Goal: Navigation & Orientation: Find specific page/section

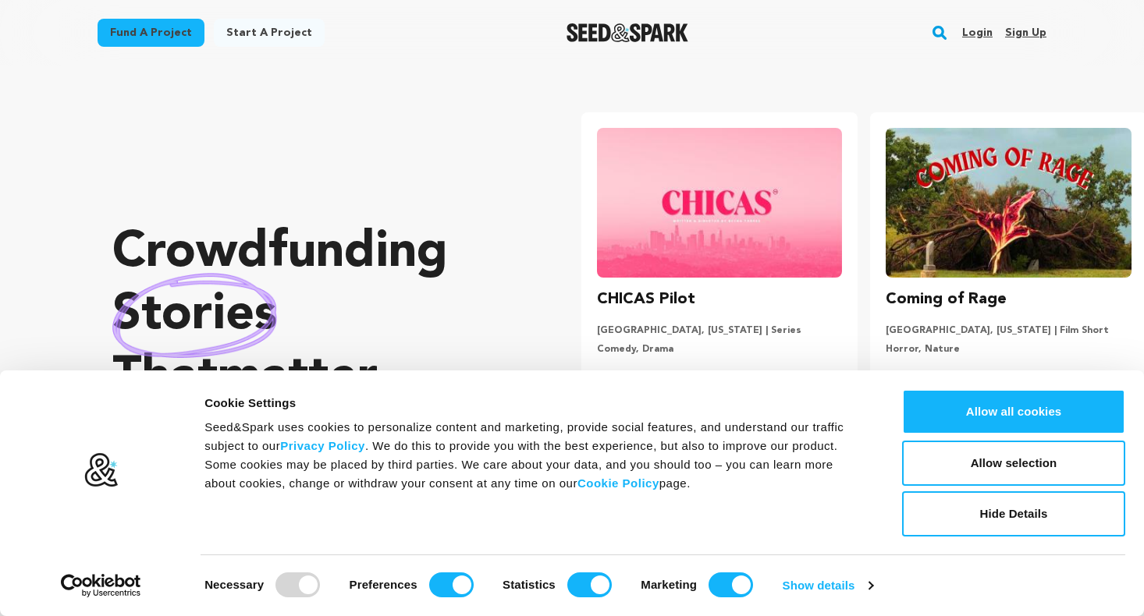
click at [977, 35] on link "Login" at bounding box center [977, 32] width 30 height 25
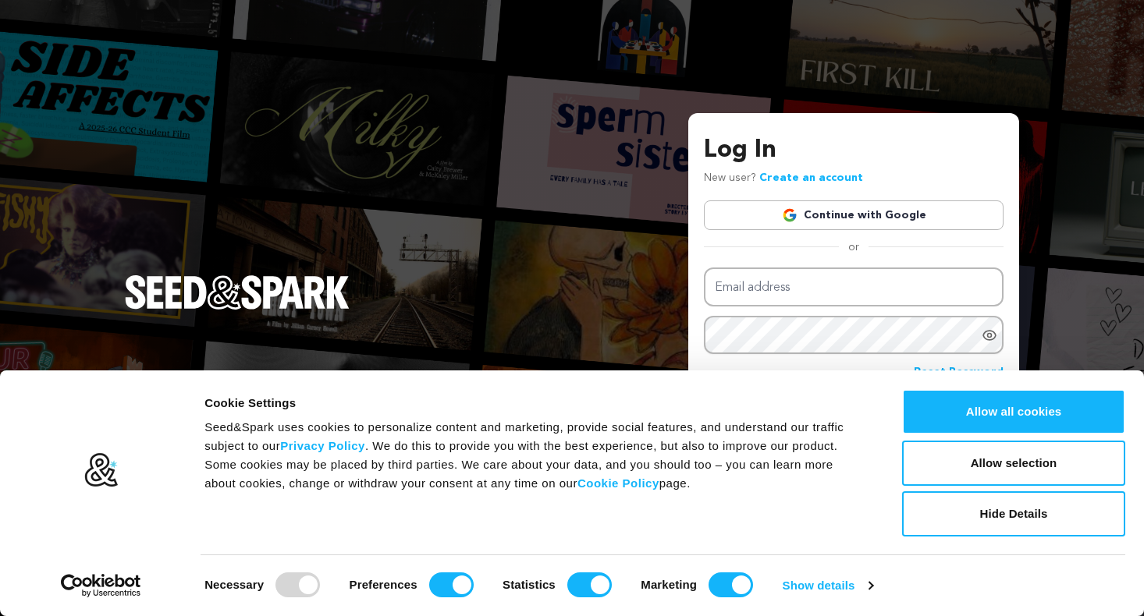
click at [891, 217] on link "Continue with Google" at bounding box center [854, 216] width 300 height 30
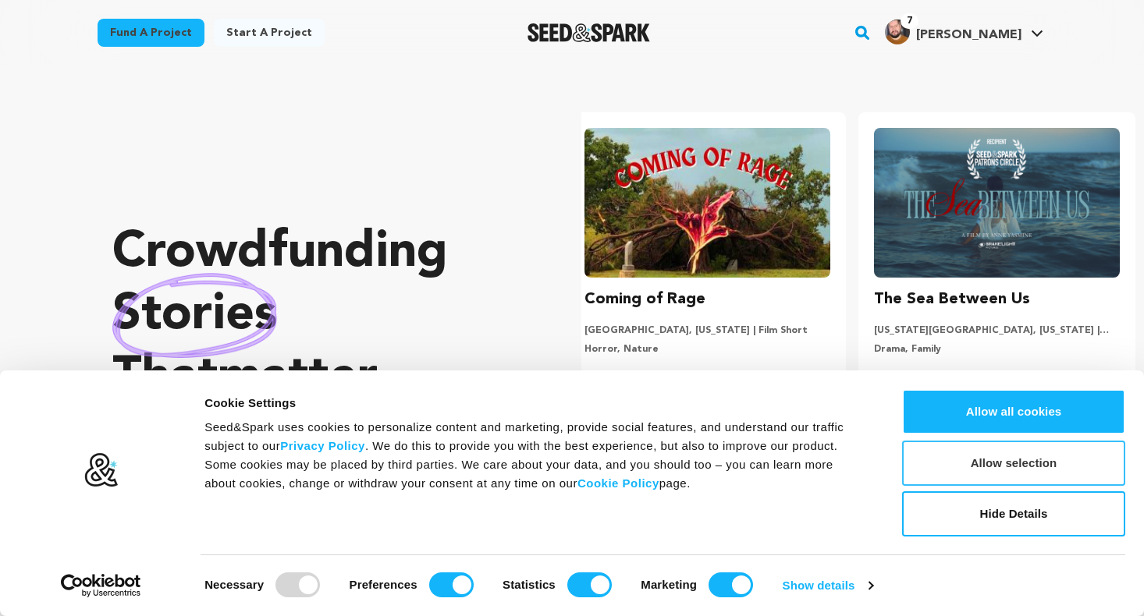
scroll to position [0, 302]
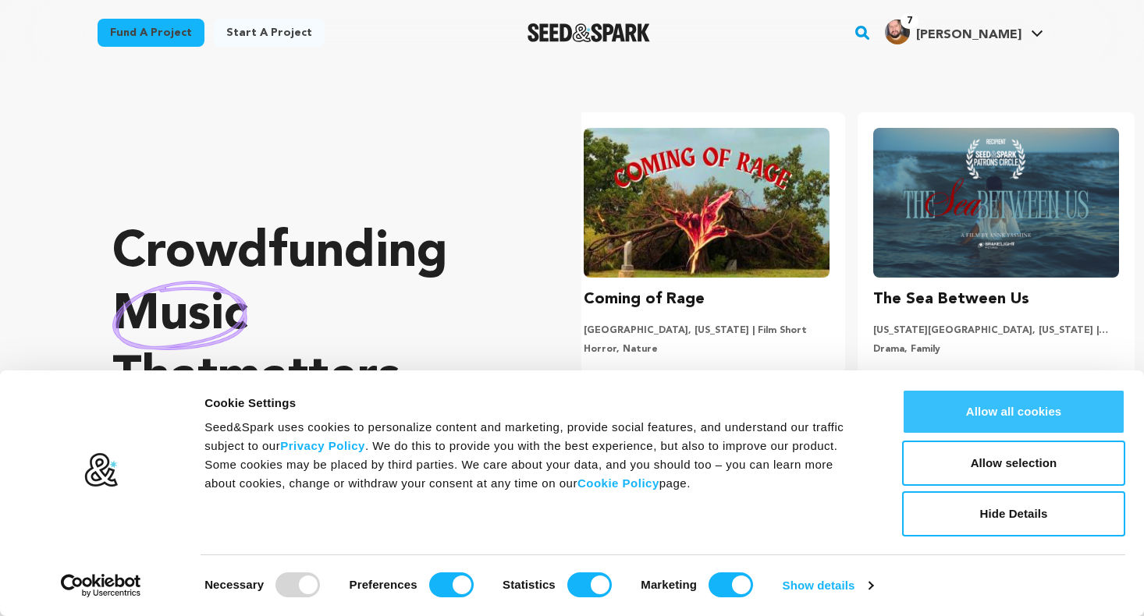
click at [1048, 414] on button "Allow all cookies" at bounding box center [1013, 411] width 223 height 45
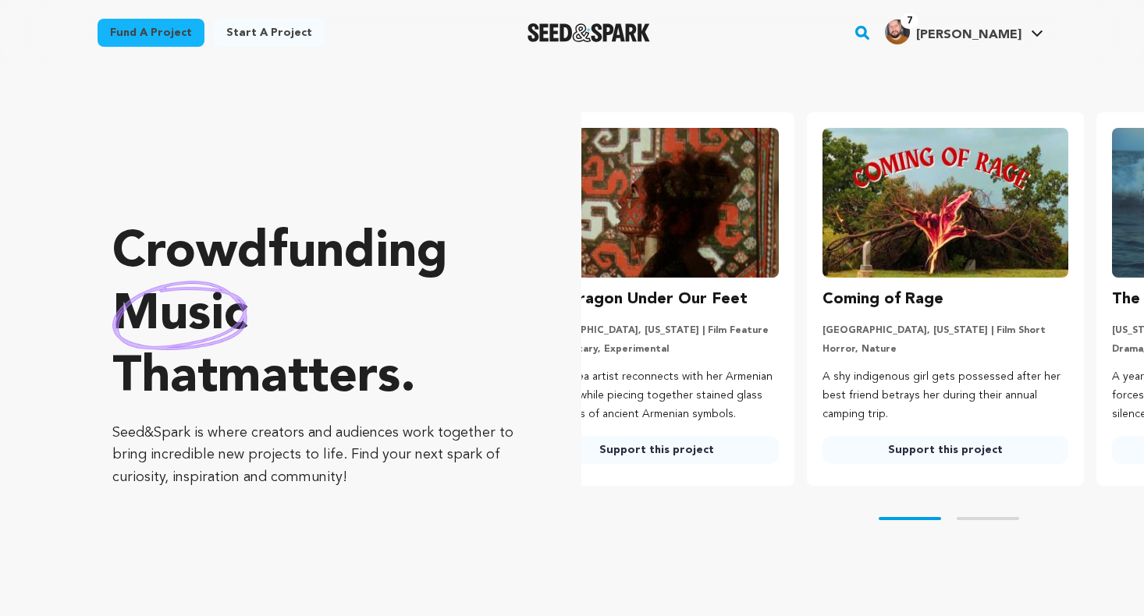
scroll to position [0, 0]
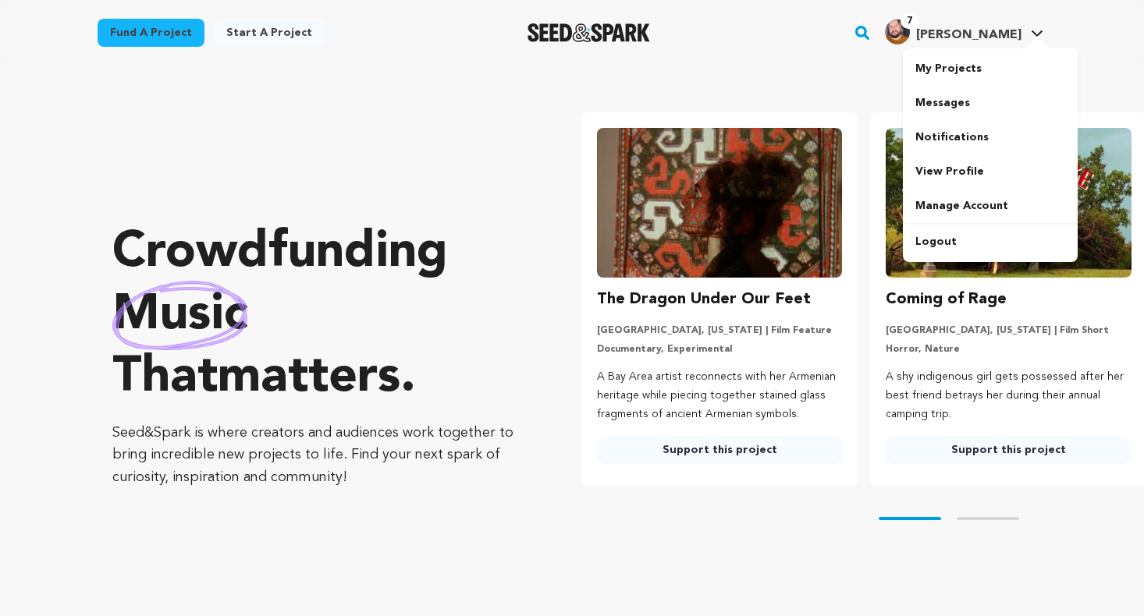
click at [910, 37] on img "Chris R.'s Profile" at bounding box center [897, 32] width 25 height 25
click at [957, 62] on link "My Projects" at bounding box center [990, 69] width 175 height 34
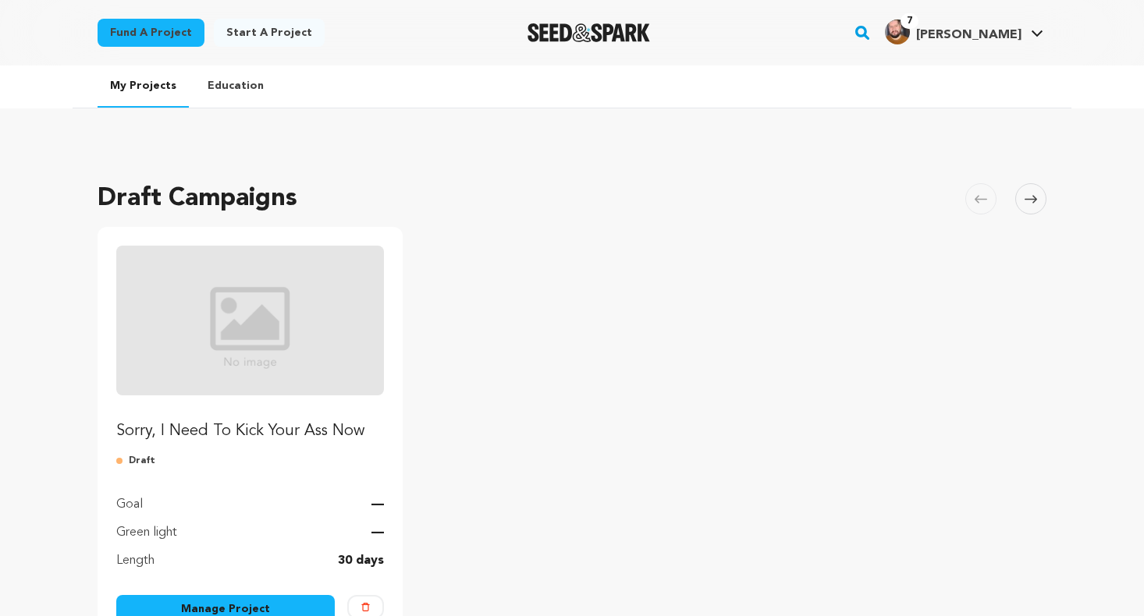
click at [256, 357] on img "Fund Sorry, I Need To Kick Your Ass Now" at bounding box center [250, 321] width 268 height 150
